Goal: Information Seeking & Learning: Learn about a topic

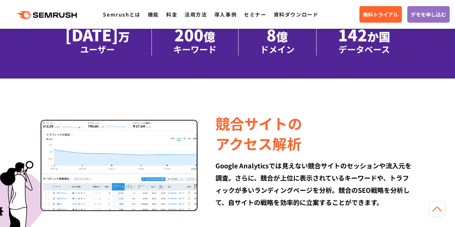
scroll to position [382, 0]
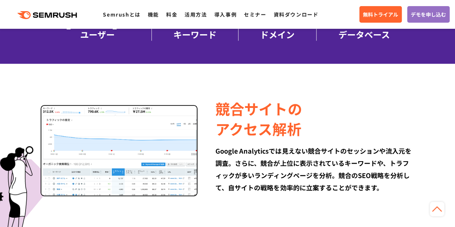
click at [147, 10] on ul "Semrushとは 機能 料金 活用方法 導入事例 セミナー 資料ダウンロード" at bounding box center [214, 14] width 222 height 9
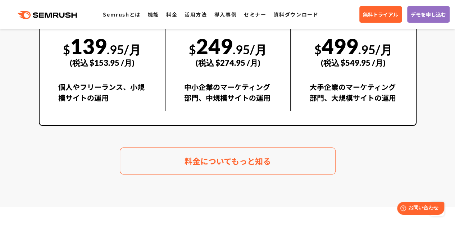
scroll to position [1303, 0]
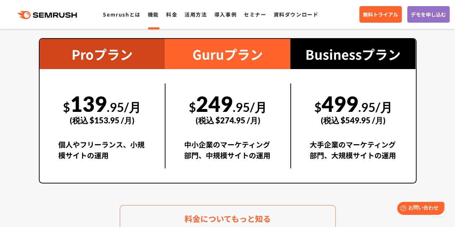
click at [149, 15] on link "機能" at bounding box center [153, 14] width 11 height 7
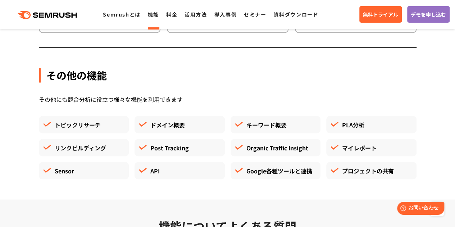
scroll to position [1956, 0]
